Goal: Task Accomplishment & Management: Use online tool/utility

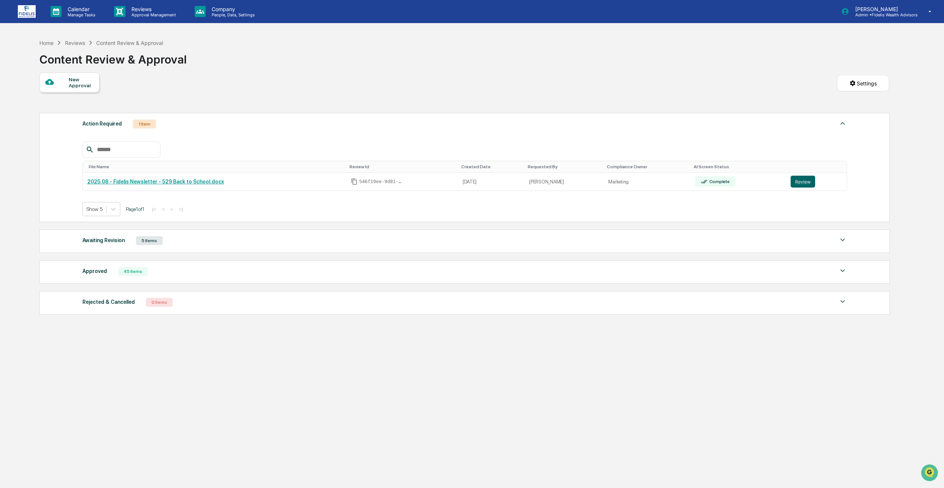
click at [127, 237] on div "Awaiting Revision 5 Items" at bounding box center [464, 240] width 765 height 10
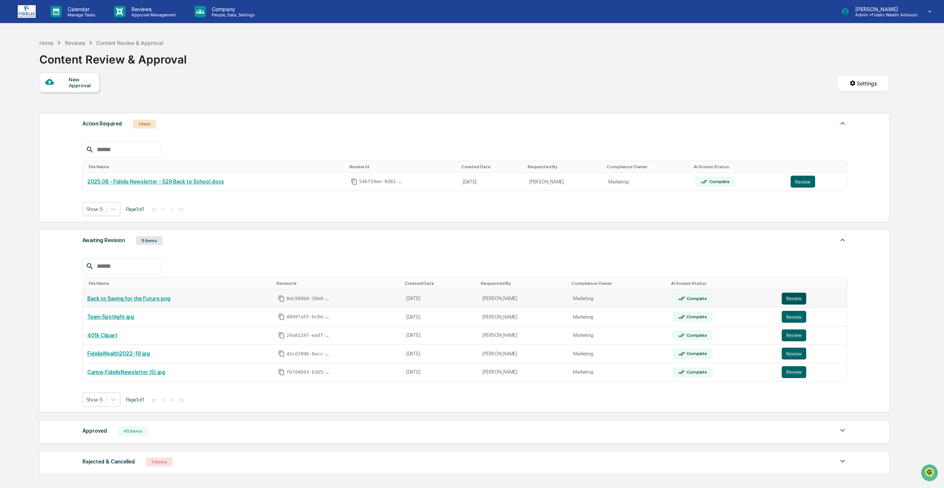
click at [782, 297] on button "Review" at bounding box center [794, 299] width 25 height 12
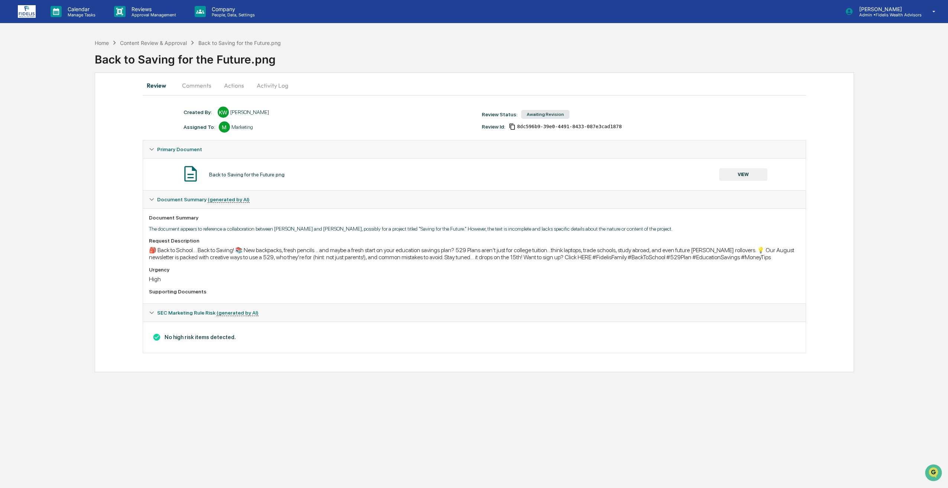
click at [186, 87] on button "Comments" at bounding box center [196, 85] width 41 height 18
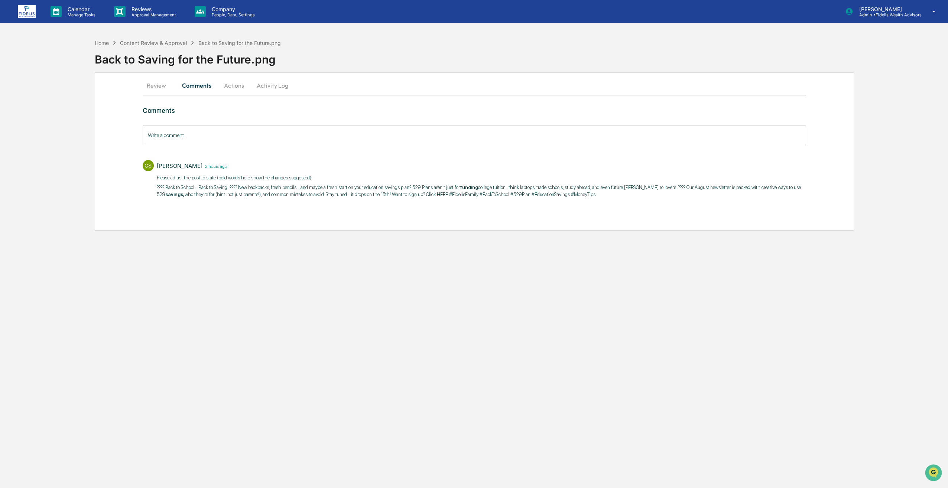
click at [251, 84] on button "Activity Log" at bounding box center [272, 85] width 43 height 18
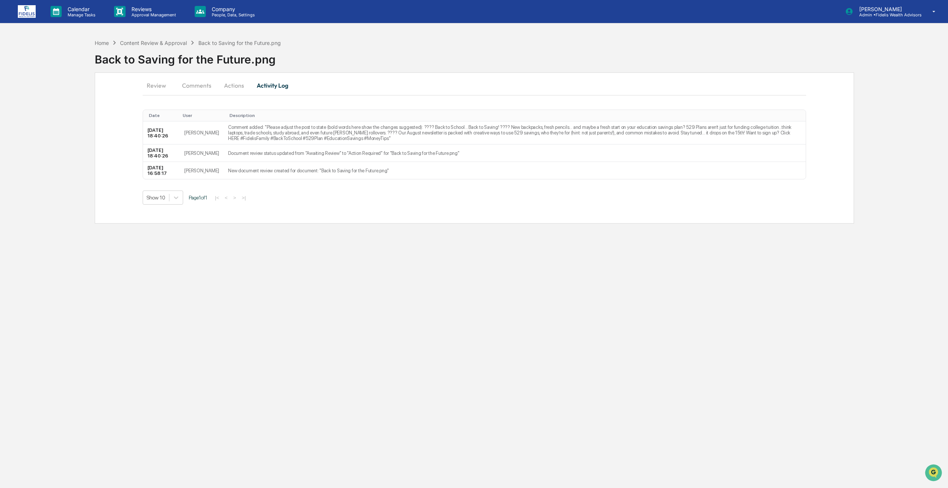
click at [240, 87] on button "Actions" at bounding box center [233, 85] width 33 height 18
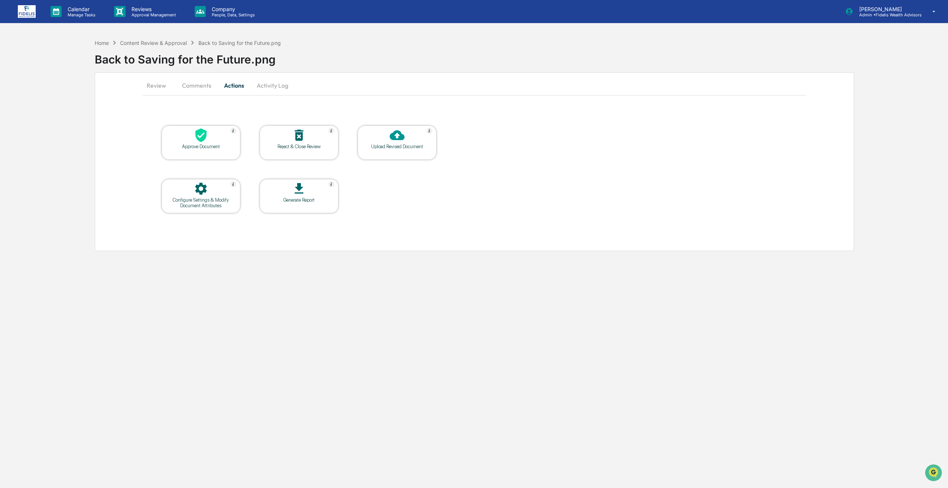
click at [400, 148] on div "Upload Revised Document" at bounding box center [397, 147] width 67 height 6
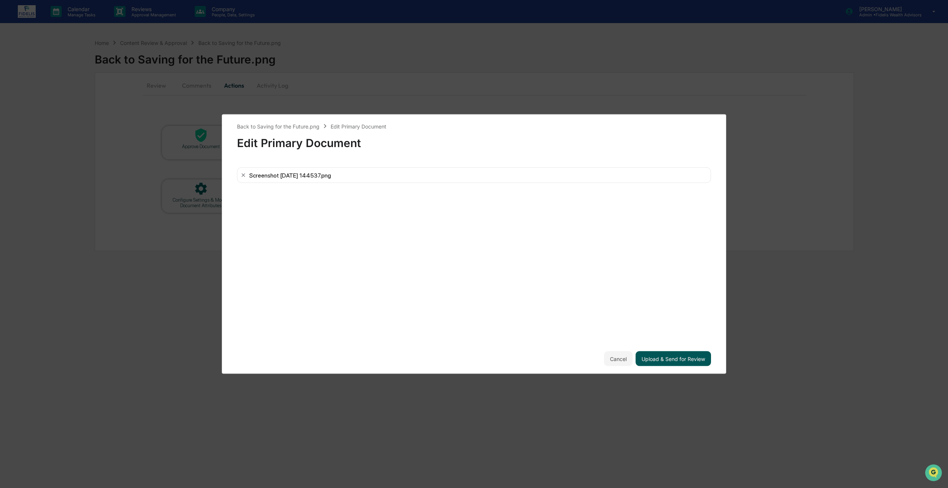
click at [688, 362] on button "Upload & Send for Review" at bounding box center [672, 358] width 75 height 15
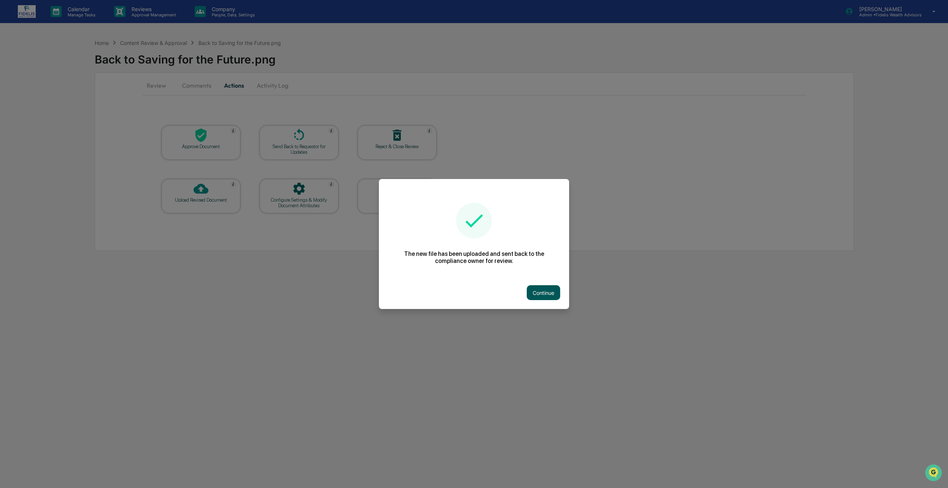
click at [539, 291] on button "Continue" at bounding box center [543, 292] width 33 height 15
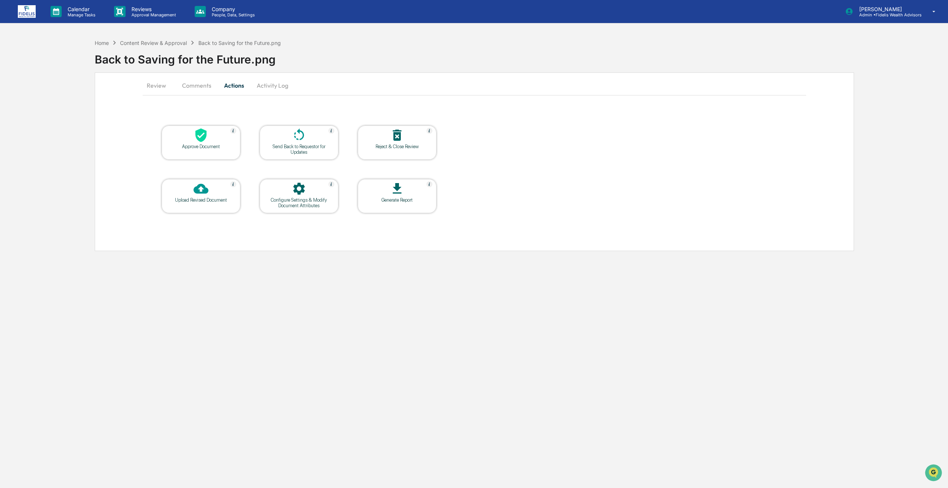
click at [166, 86] on button "Review" at bounding box center [159, 85] width 33 height 18
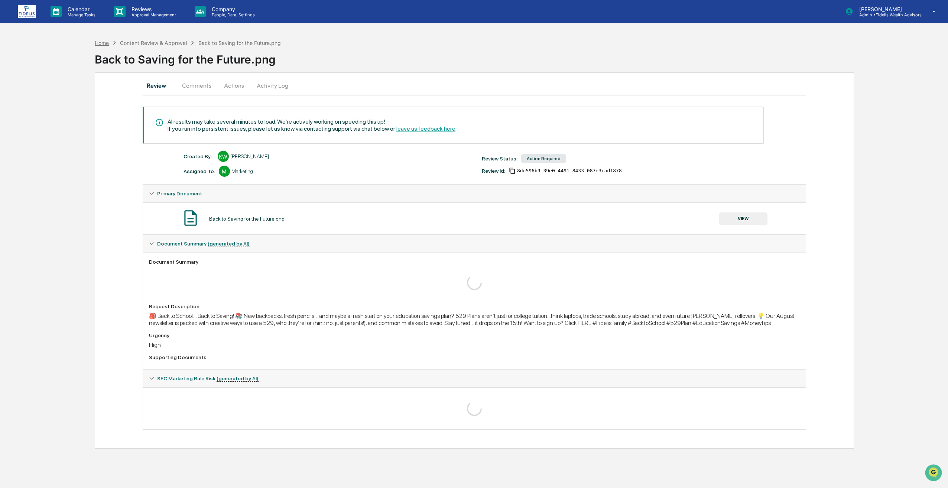
click at [96, 45] on div "Home" at bounding box center [102, 43] width 14 height 6
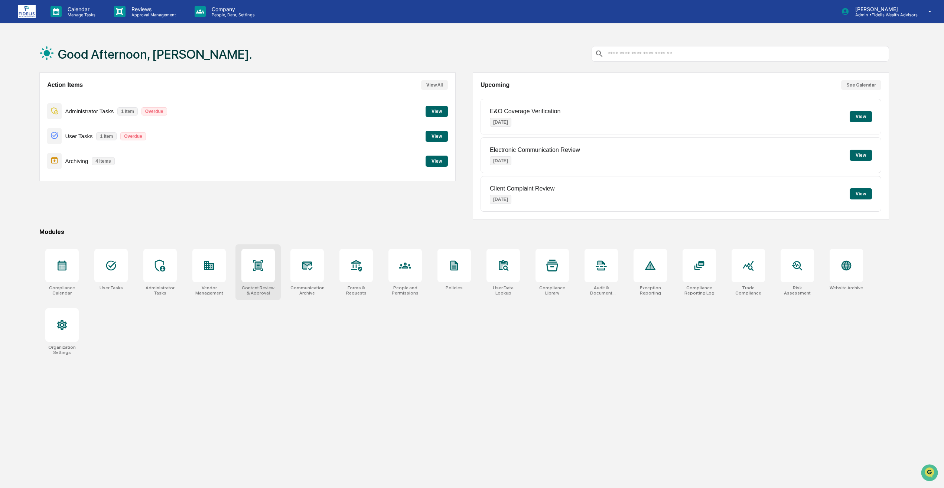
click at [257, 270] on icon at bounding box center [258, 266] width 12 height 12
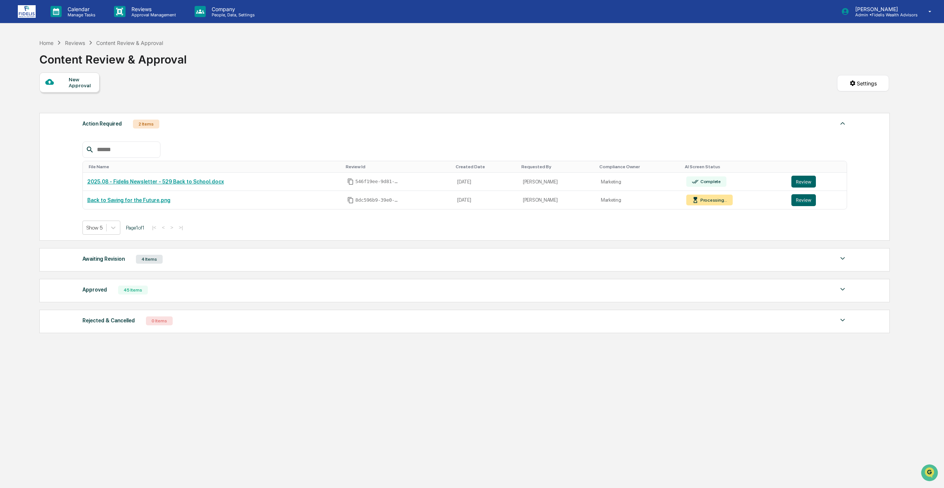
click at [144, 257] on div "4 Items" at bounding box center [149, 259] width 27 height 9
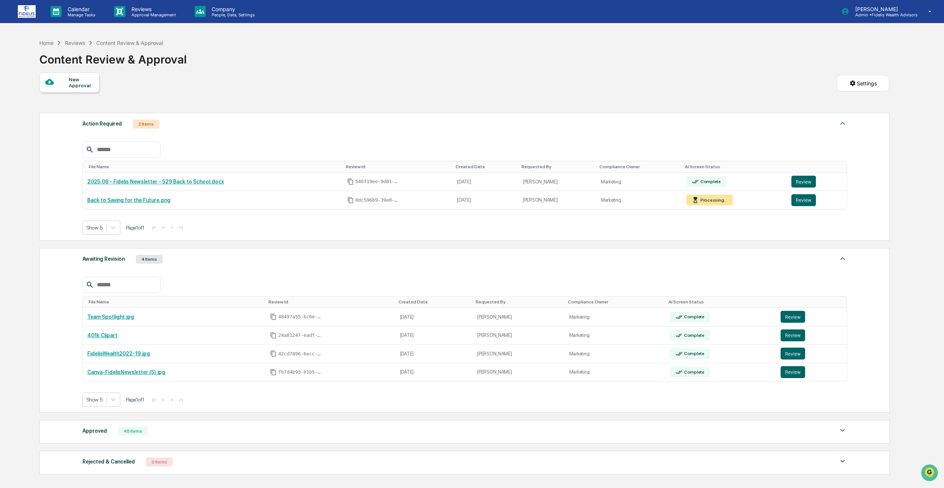
click at [133, 427] on div "45 Items" at bounding box center [133, 431] width 30 height 9
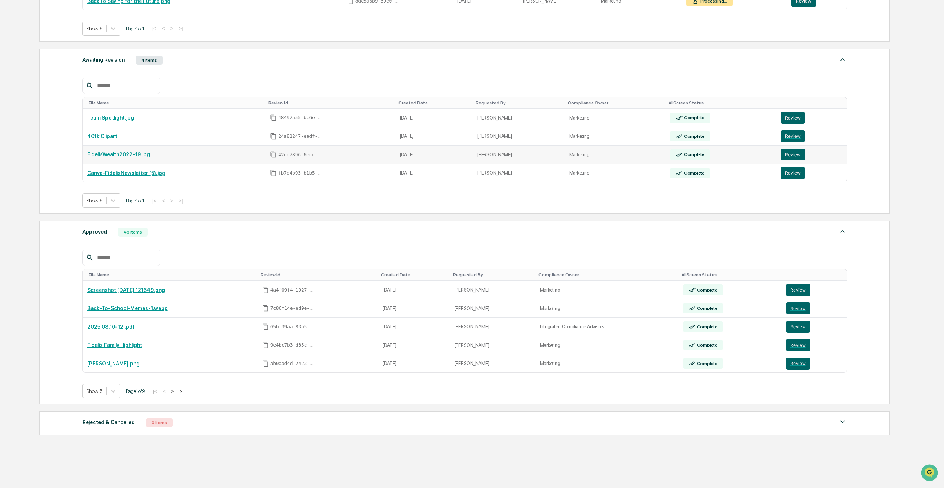
scroll to position [223, 0]
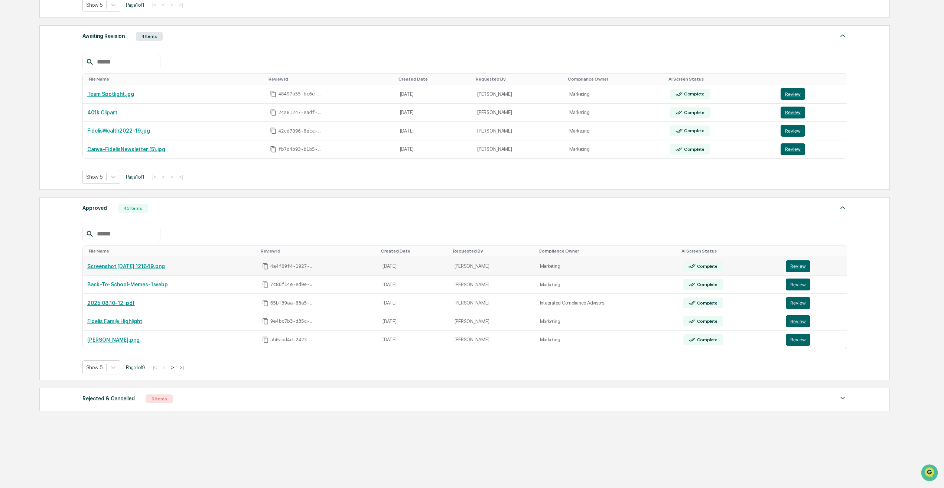
click at [133, 268] on link "Screenshot [DATE] 121649.png" at bounding box center [126, 266] width 78 height 6
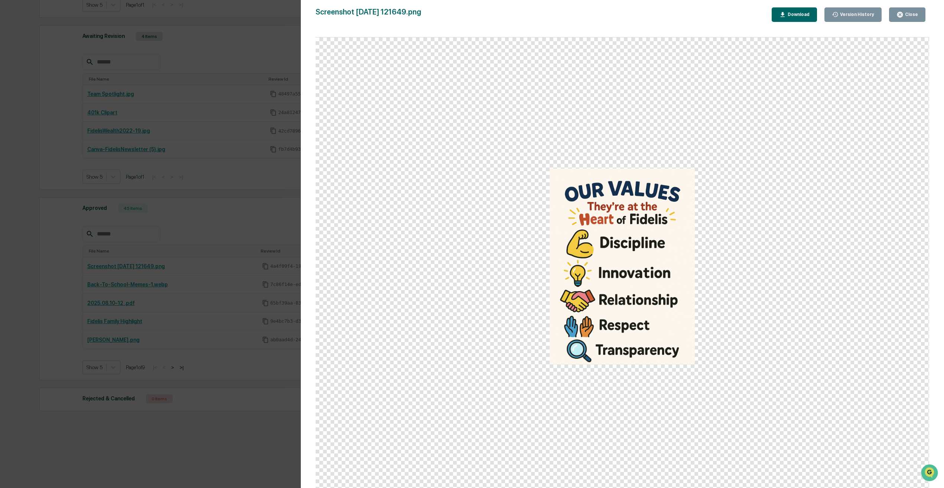
click at [910, 12] on div "Close" at bounding box center [910, 14] width 14 height 5
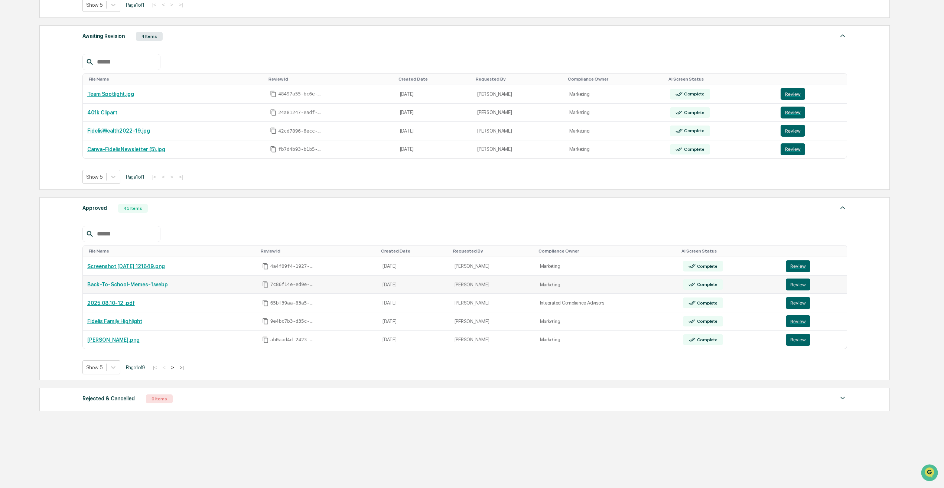
click at [130, 286] on link "Back-To-School-Memes-1.webp" at bounding box center [127, 284] width 81 height 6
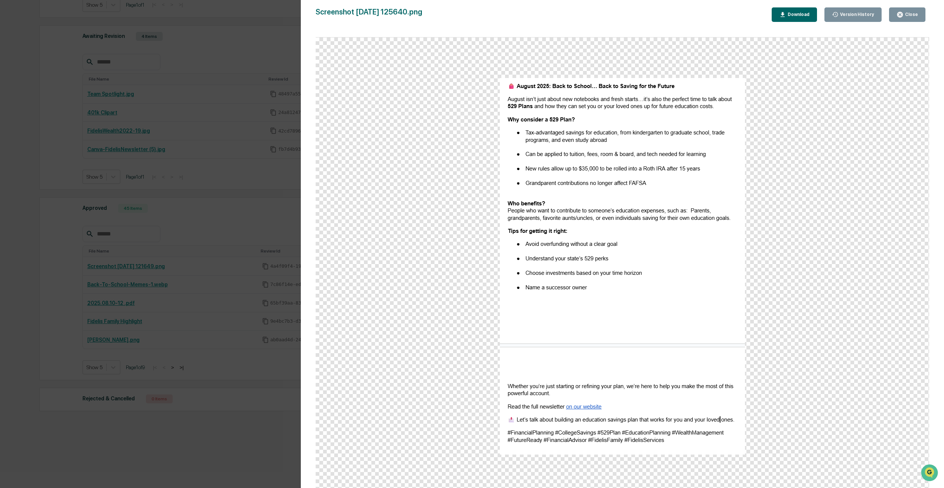
click at [920, 17] on button "Close" at bounding box center [907, 14] width 36 height 14
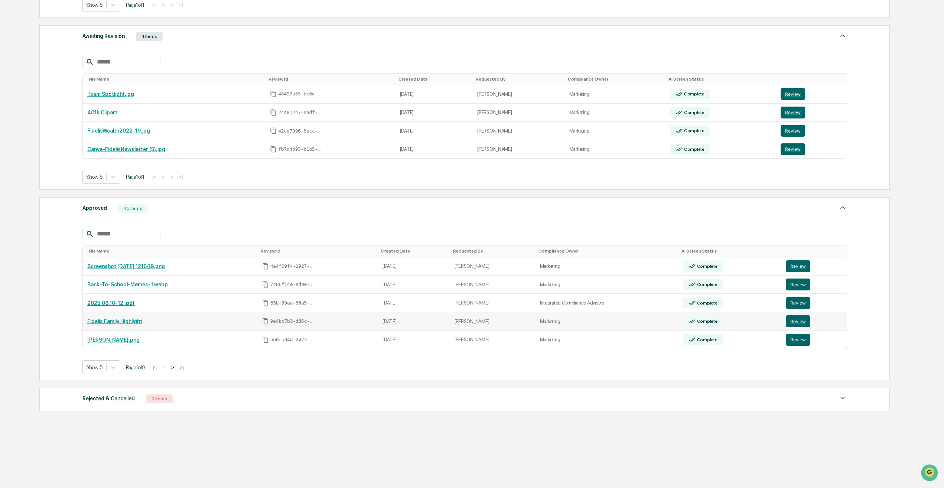
click at [120, 318] on link "Fidelis Family Highlight" at bounding box center [114, 321] width 55 height 6
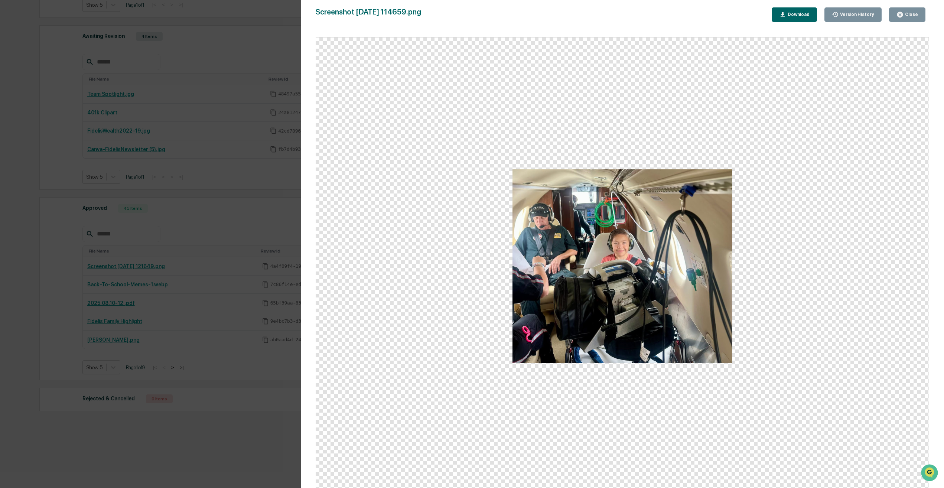
click at [907, 19] on button "Close" at bounding box center [907, 14] width 36 height 14
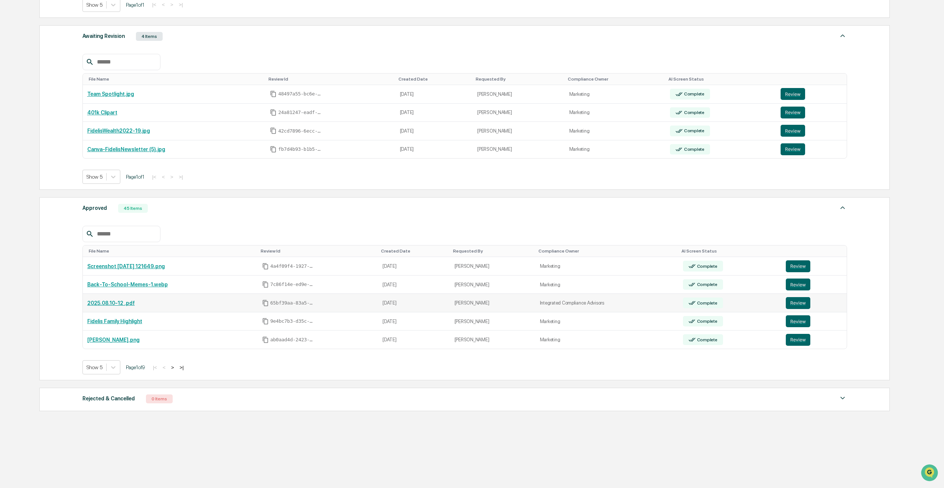
click at [108, 306] on td "2025.08.10-12 .pdf" at bounding box center [170, 303] width 175 height 19
click at [108, 304] on link "2025.08.10-12 .pdf" at bounding box center [111, 303] width 48 height 6
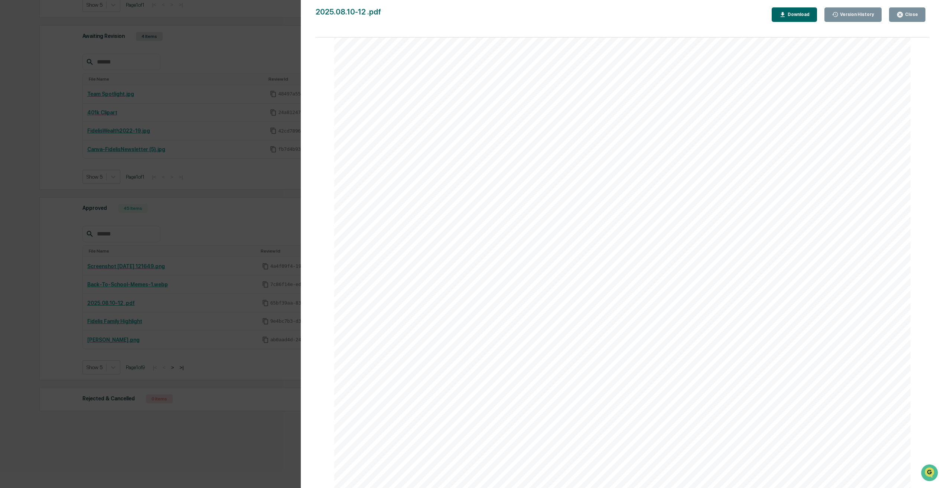
scroll to position [0, 0]
click at [903, 16] on icon "button" at bounding box center [900, 15] width 6 height 6
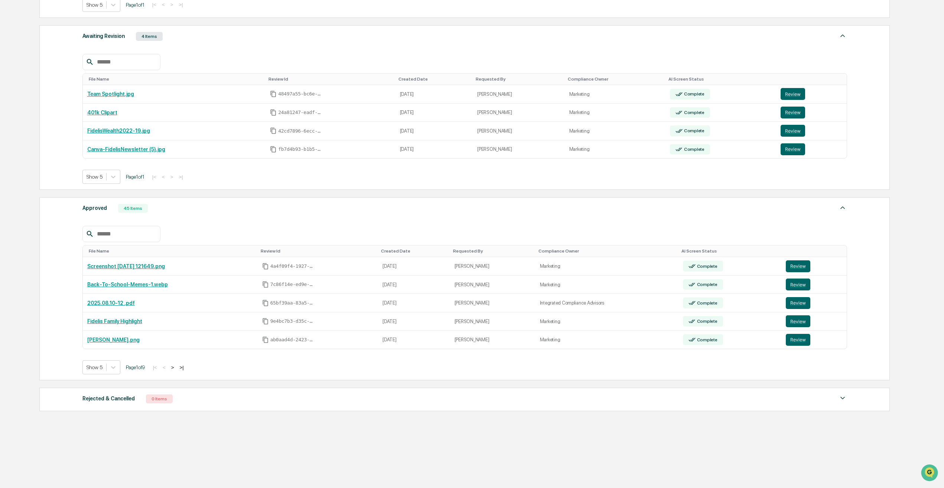
click at [175, 367] on button ">" at bounding box center [172, 367] width 7 height 6
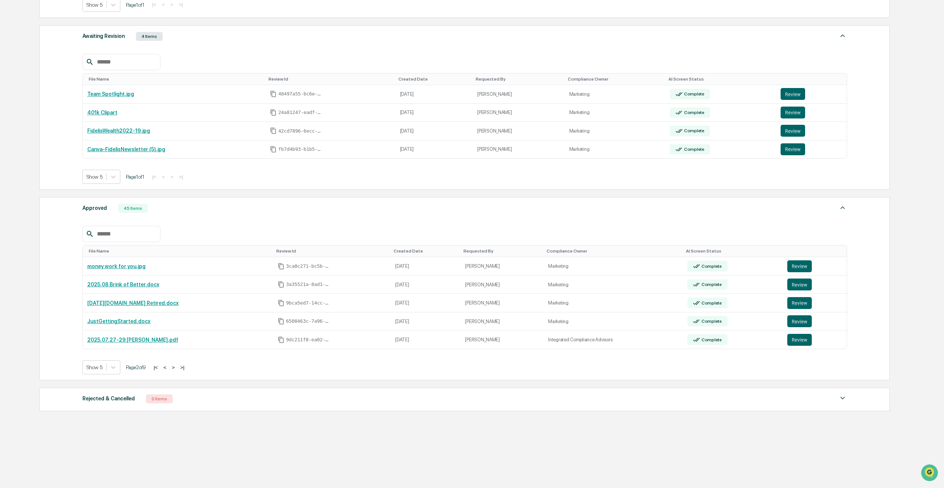
click at [175, 368] on button ">" at bounding box center [173, 367] width 7 height 6
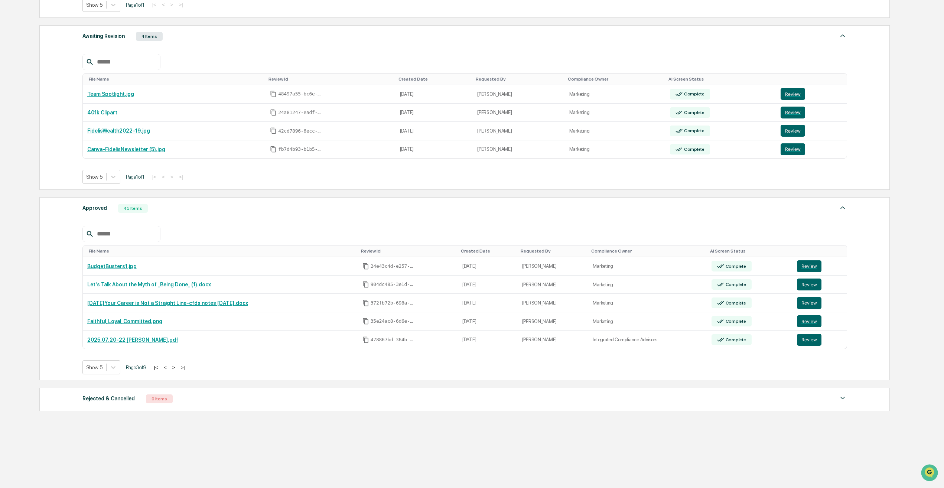
click at [177, 367] on button ">" at bounding box center [173, 367] width 7 height 6
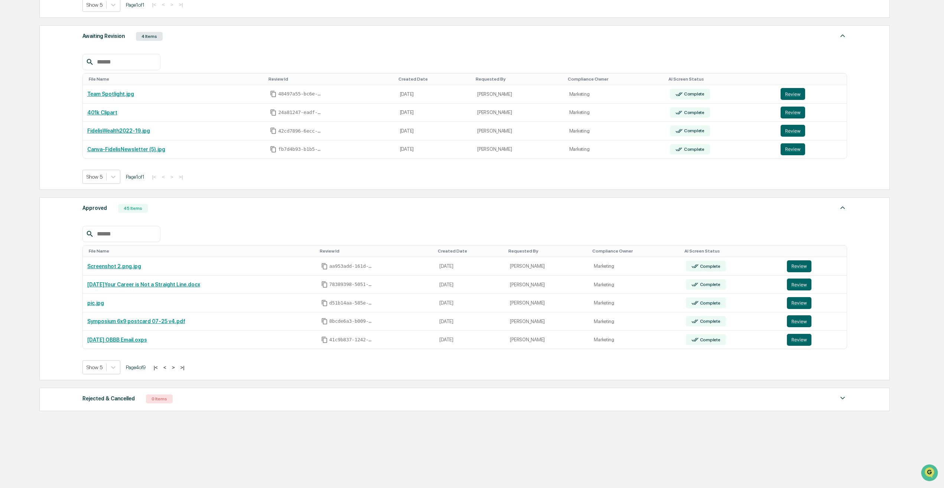
click at [177, 368] on button ">" at bounding box center [173, 367] width 7 height 6
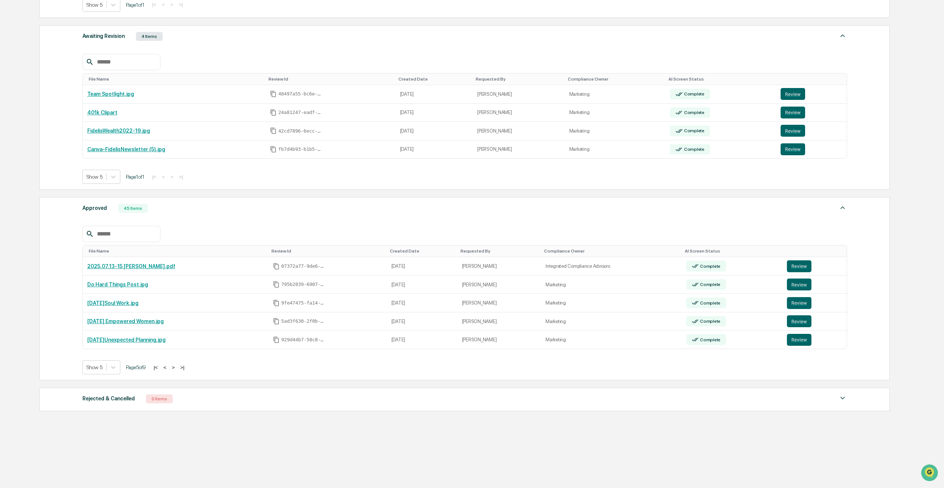
click at [177, 368] on button ">" at bounding box center [173, 367] width 7 height 6
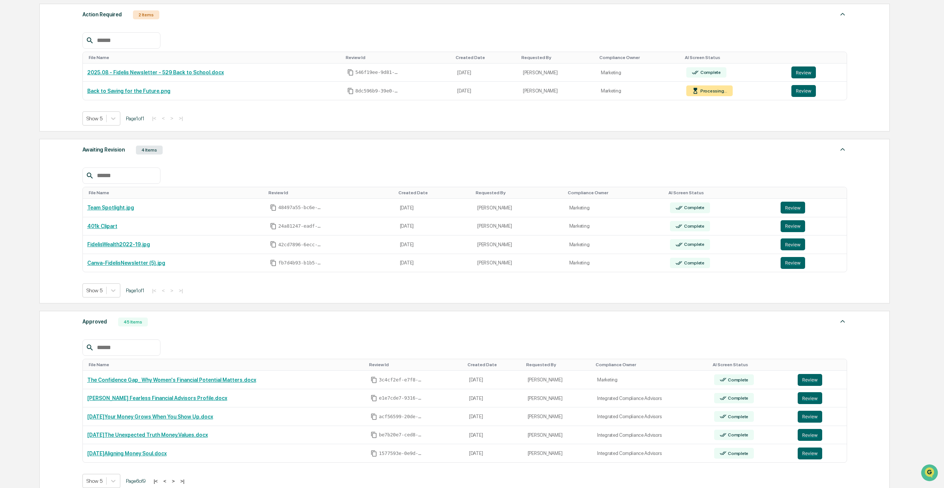
scroll to position [186, 0]
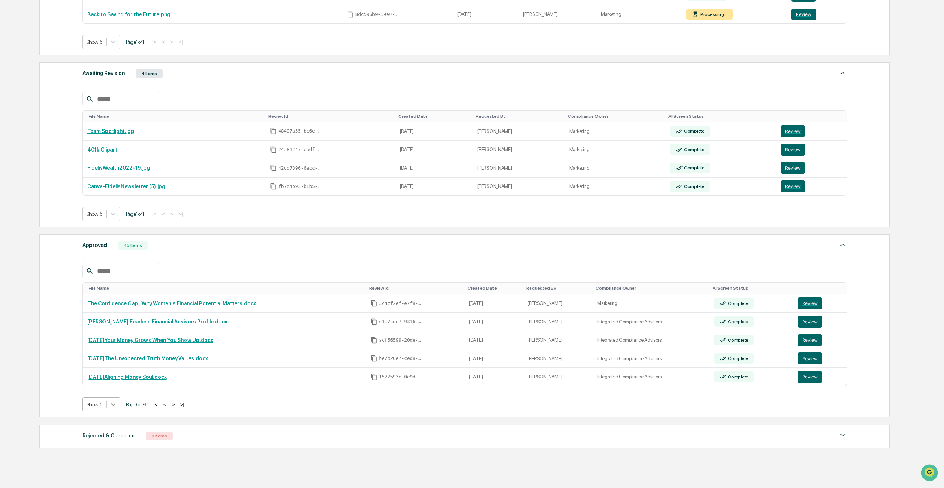
click at [116, 404] on icon at bounding box center [113, 404] width 7 height 7
click at [169, 405] on button "<" at bounding box center [164, 404] width 7 height 6
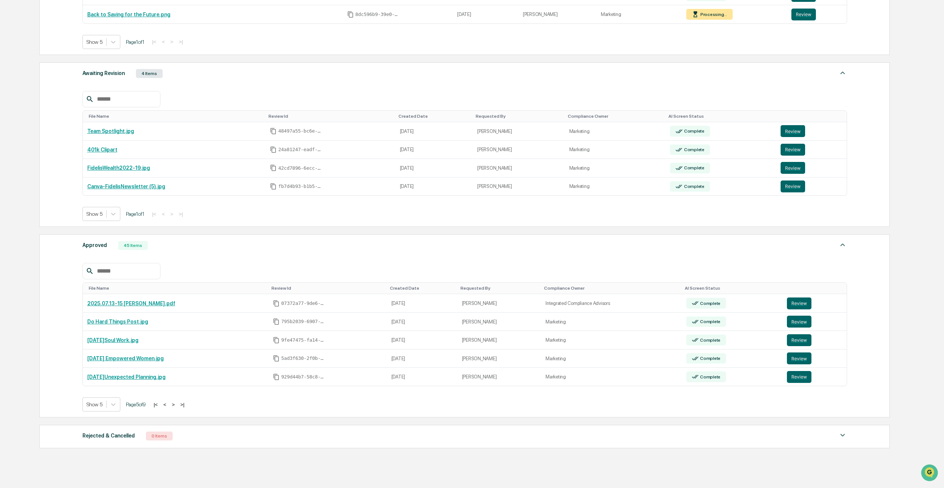
click at [169, 405] on button "<" at bounding box center [164, 404] width 7 height 6
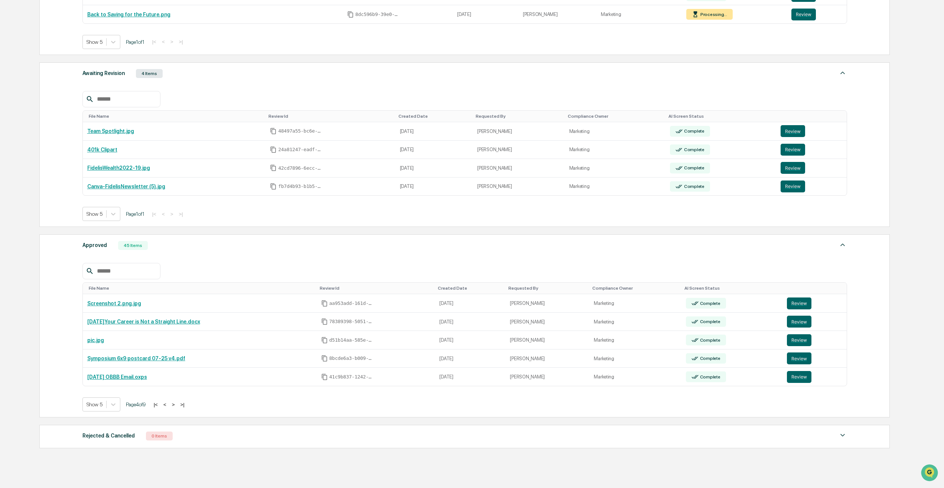
click at [169, 405] on button "<" at bounding box center [164, 404] width 7 height 6
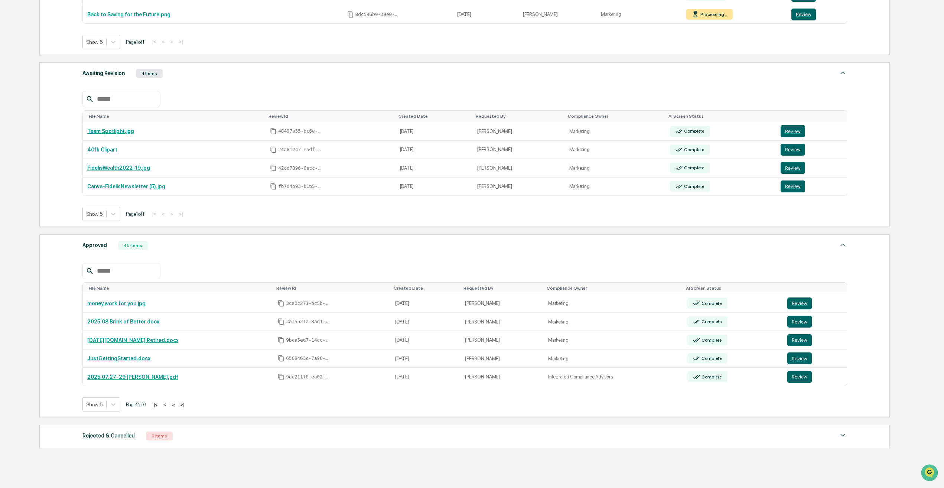
click at [169, 405] on button "<" at bounding box center [164, 404] width 7 height 6
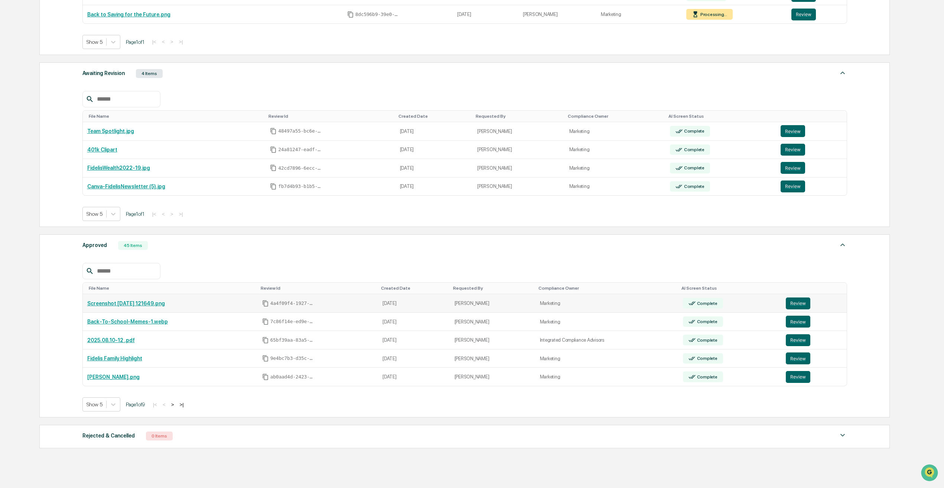
click at [149, 303] on link "Screenshot 2025-08-11 121649.png" at bounding box center [126, 303] width 78 height 6
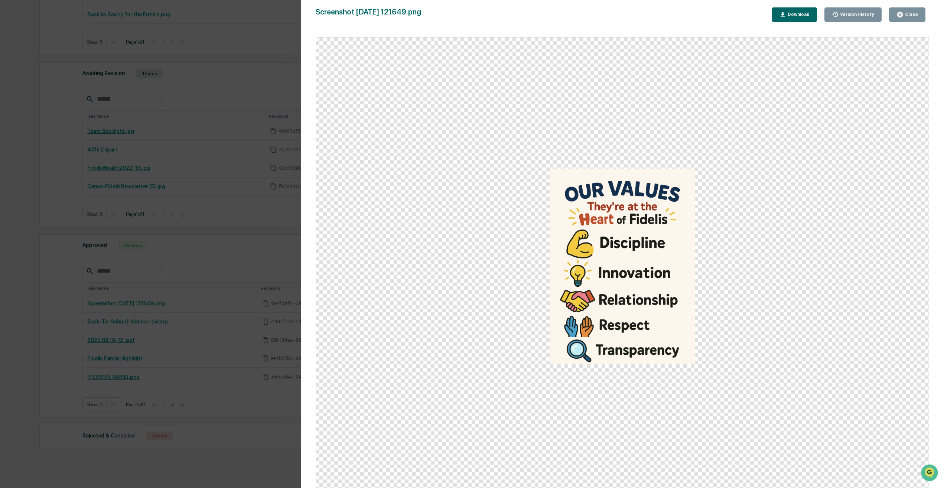
click at [910, 17] on div "Close" at bounding box center [910, 14] width 14 height 5
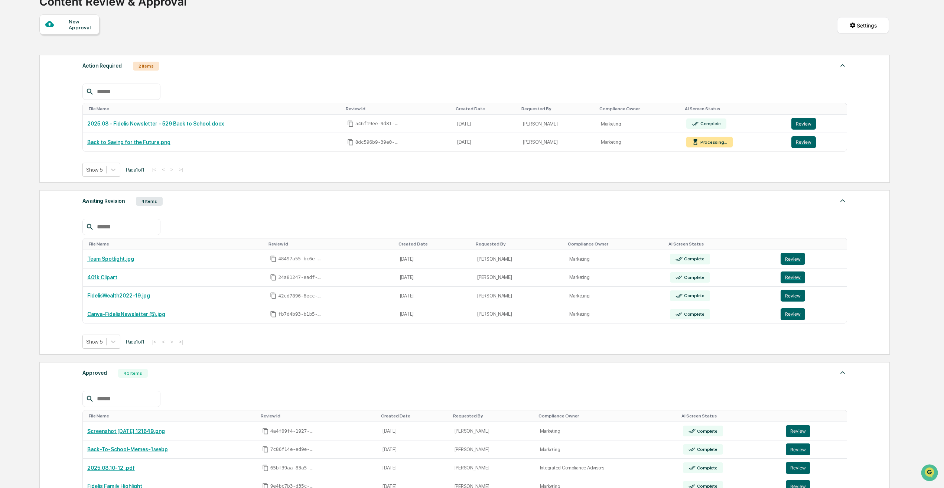
scroll to position [37, 0]
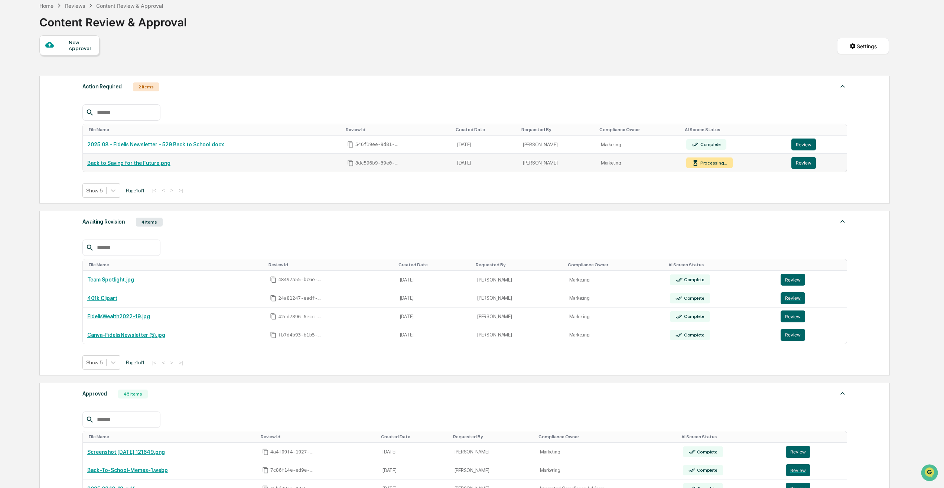
click at [130, 163] on link "Back to Saving for the Future.png" at bounding box center [128, 163] width 83 height 6
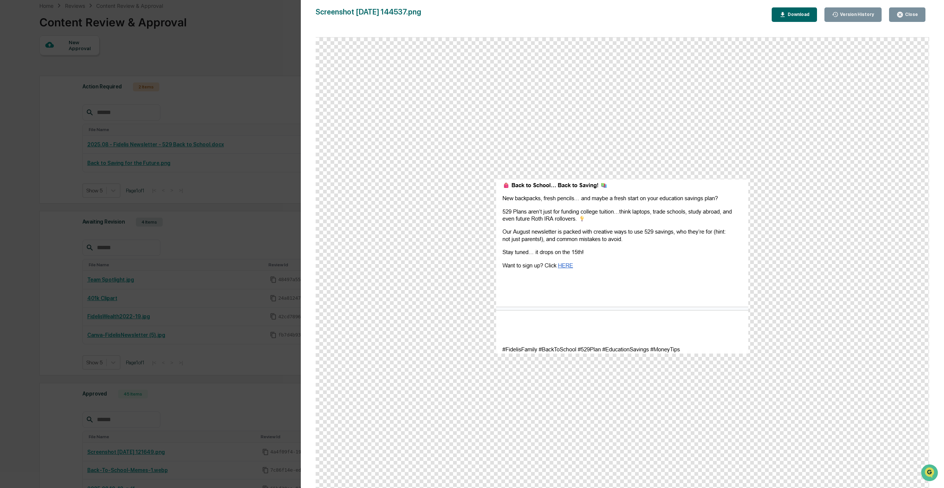
click at [906, 10] on button "Close" at bounding box center [907, 14] width 36 height 14
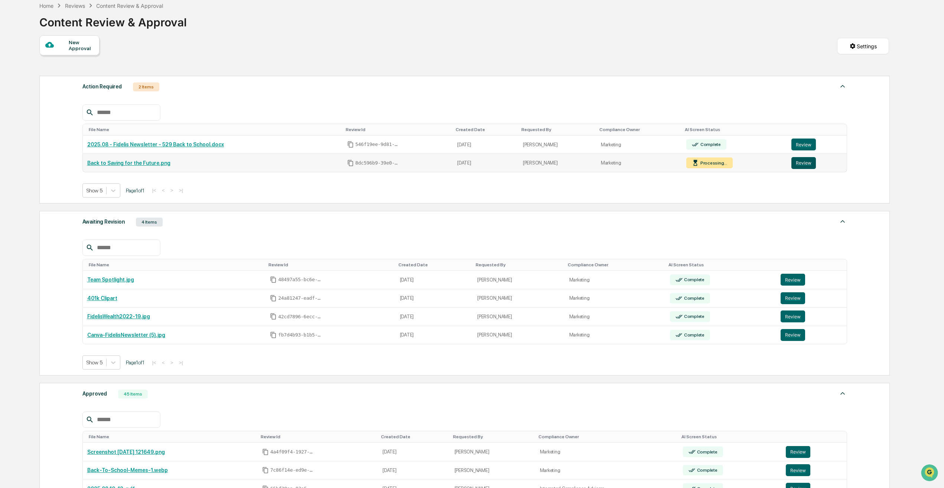
click at [793, 164] on button "Review" at bounding box center [803, 163] width 25 height 12
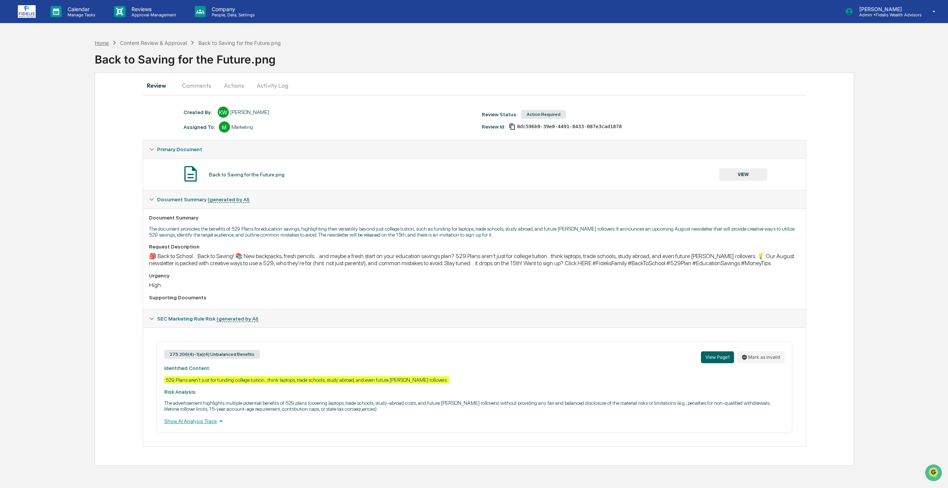
click at [102, 41] on div "Home" at bounding box center [102, 43] width 14 height 6
